Goal: Information Seeking & Learning: Learn about a topic

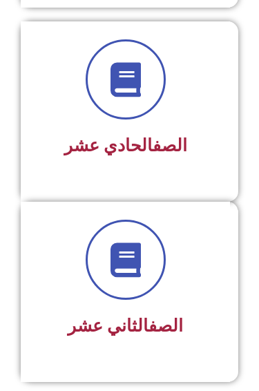
scroll to position [2060, 0]
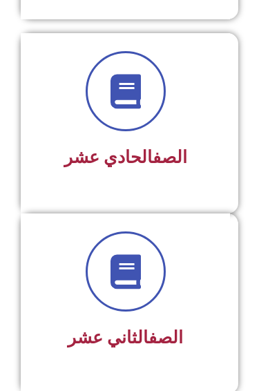
click at [72, 187] on div "الصف الحادي عشر" at bounding box center [125, 123] width 209 height 180
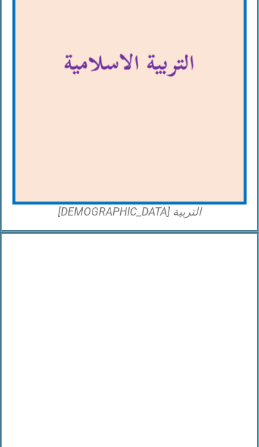
scroll to position [3609, 0]
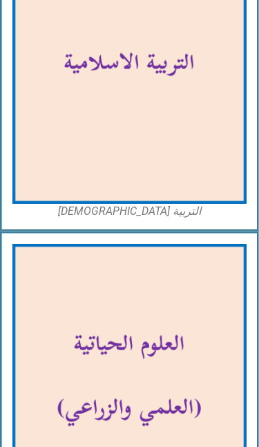
click at [56, 171] on img at bounding box center [129, 67] width 234 height 273
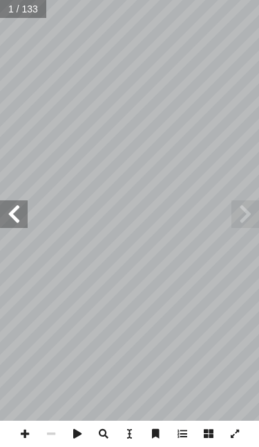
click at [21, 213] on span at bounding box center [14, 214] width 28 height 28
click at [14, 211] on span at bounding box center [14, 214] width 28 height 28
click at [23, 213] on span at bounding box center [14, 214] width 28 height 28
click at [26, 211] on span at bounding box center [14, 214] width 28 height 28
click at [23, 218] on span at bounding box center [14, 214] width 28 height 28
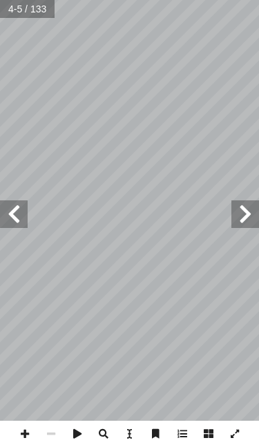
click at [19, 218] on span at bounding box center [14, 214] width 28 height 28
click at [14, 213] on span at bounding box center [14, 214] width 28 height 28
click at [12, 213] on span at bounding box center [14, 214] width 28 height 28
click at [12, 211] on span at bounding box center [14, 214] width 28 height 28
click at [12, 200] on span at bounding box center [14, 214] width 28 height 28
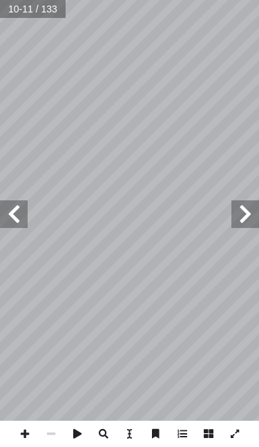
click at [27, 203] on span at bounding box center [14, 214] width 28 height 28
click at [16, 207] on span at bounding box center [14, 214] width 28 height 28
click at [255, 205] on span at bounding box center [245, 214] width 28 height 28
click at [256, 218] on span at bounding box center [245, 214] width 28 height 28
